Goal: Subscribe to service/newsletter

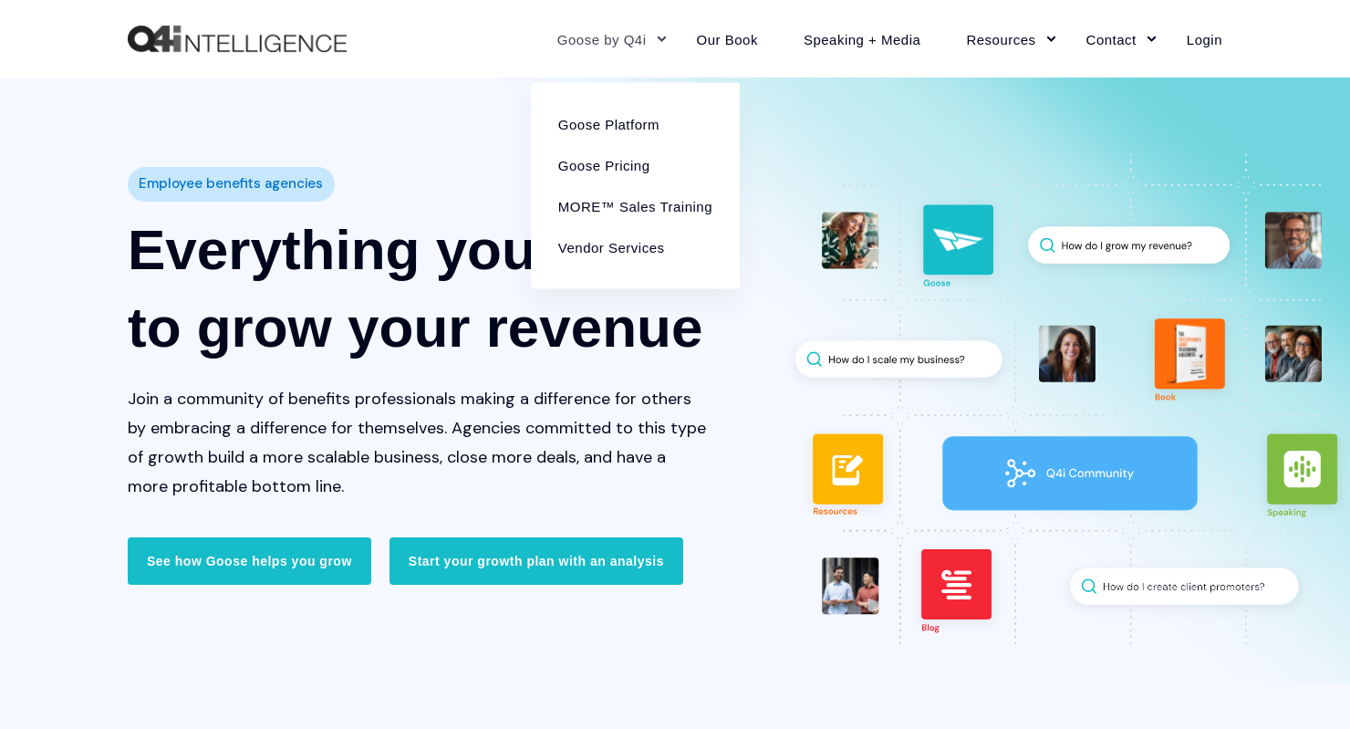
click at [638, 43] on link "Goose by Q4i" at bounding box center [605, 38] width 140 height 79
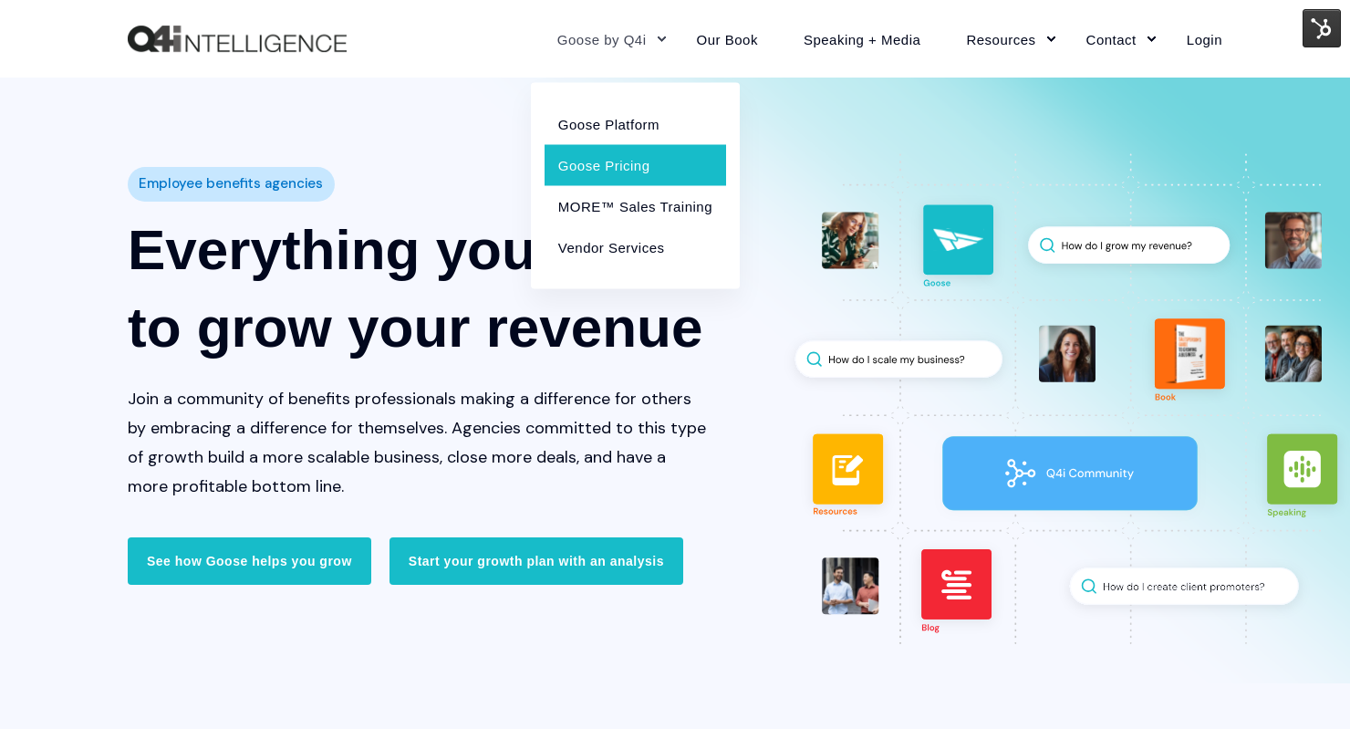
click at [635, 158] on link "Goose Pricing" at bounding box center [636, 164] width 182 height 41
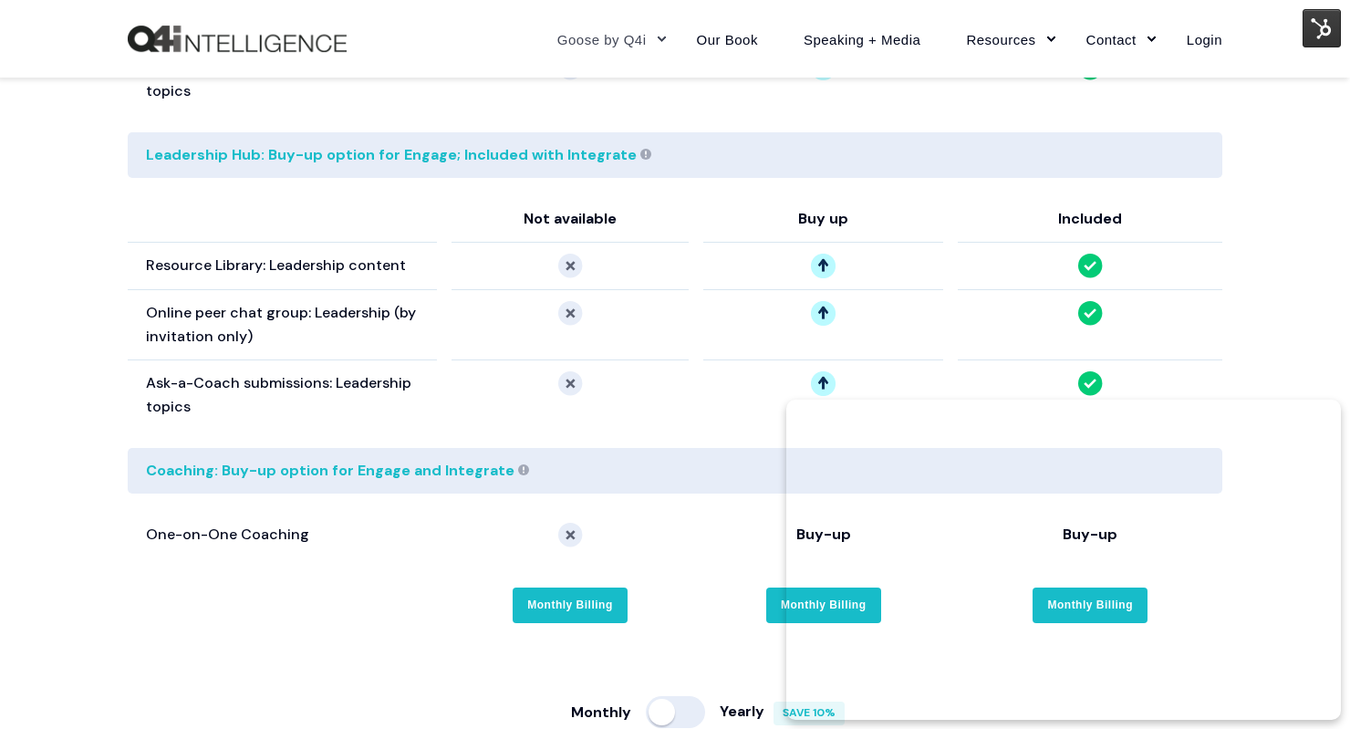
scroll to position [3529, 0]
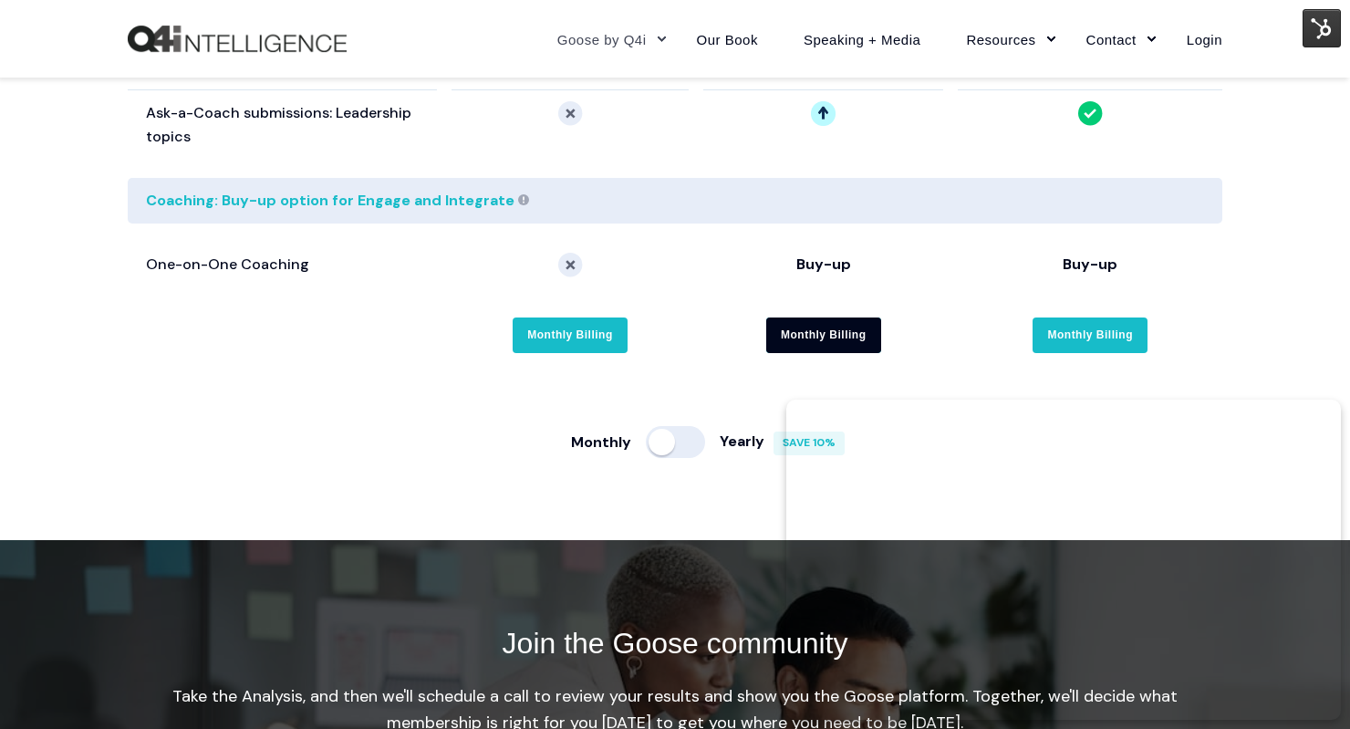
click at [857, 317] on link "Monthly Billing" at bounding box center [823, 335] width 115 height 36
